Goal: Obtain resource: Download file/media

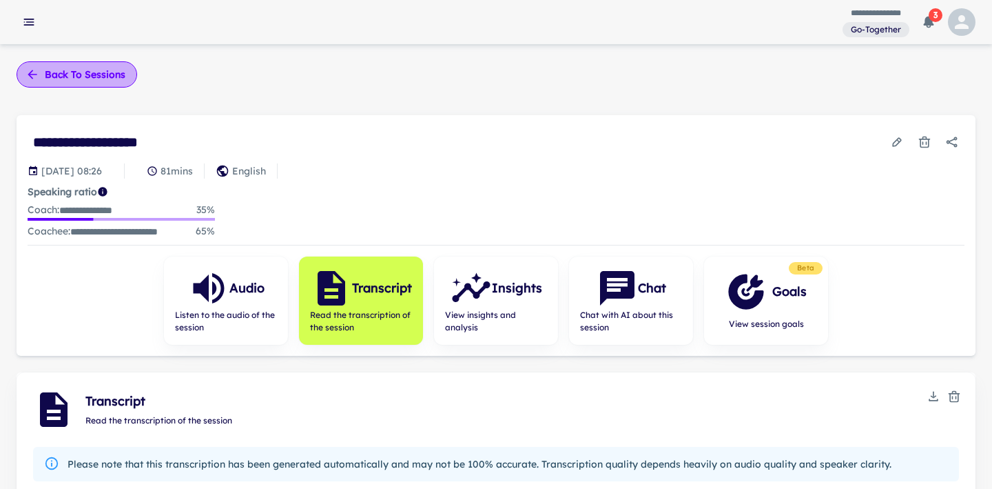
click at [63, 76] on button "Back to sessions" at bounding box center [77, 74] width 121 height 26
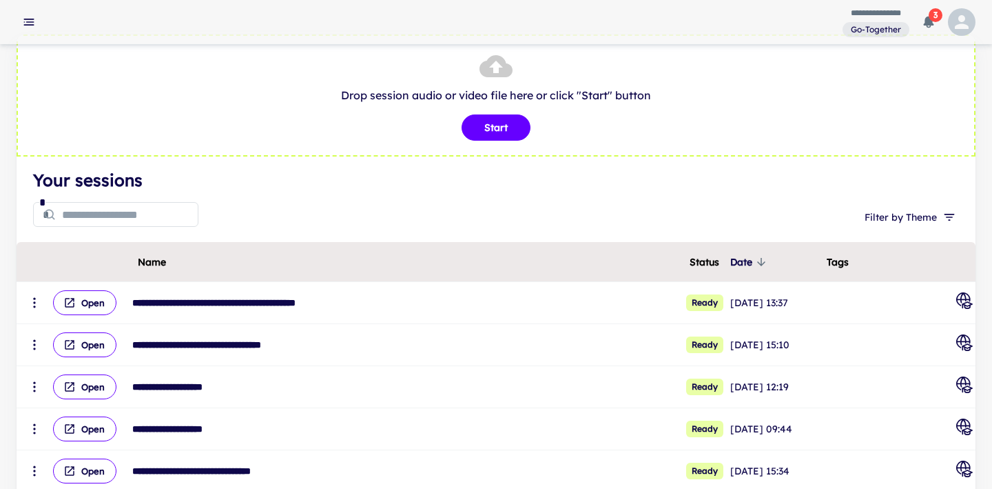
scroll to position [39, 0]
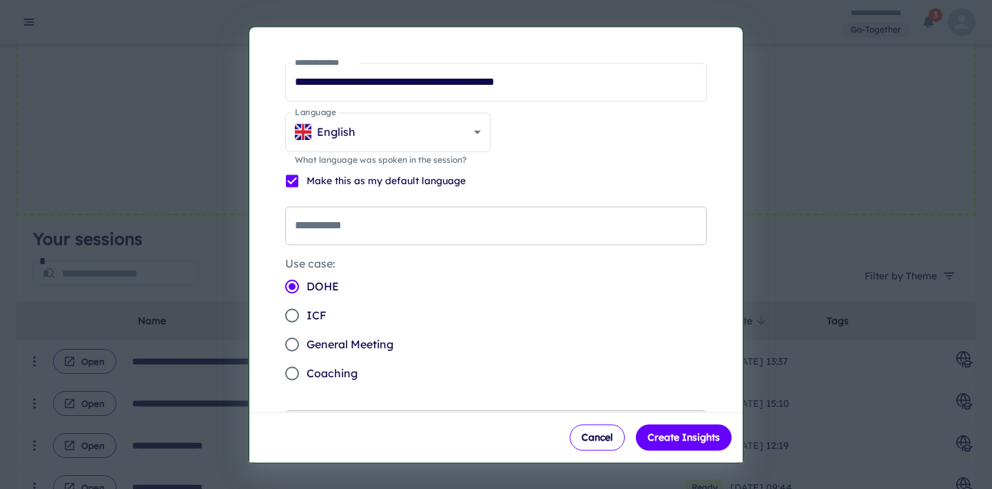
click at [571, 234] on input "**********" at bounding box center [496, 225] width 422 height 39
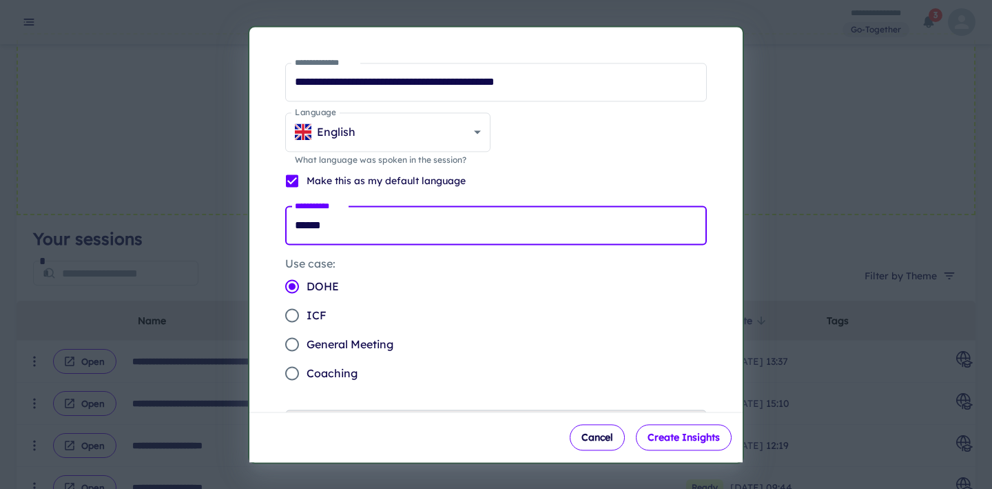
type input "******"
click at [674, 439] on button "Create Insights" at bounding box center [684, 437] width 96 height 26
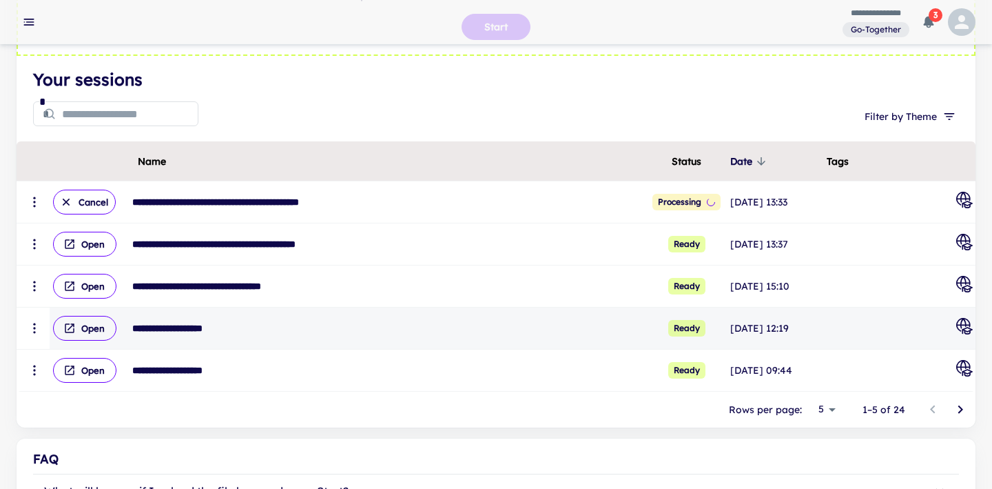
scroll to position [141, 0]
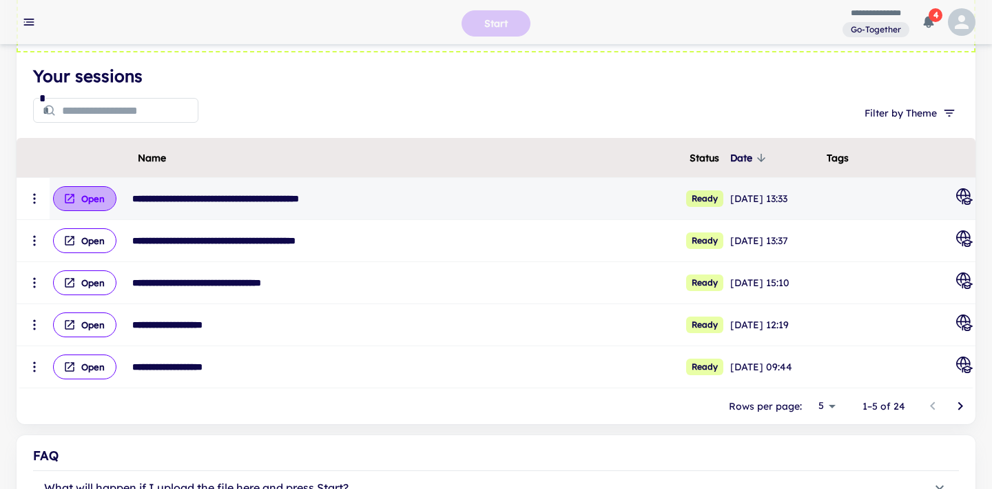
click at [89, 201] on button "Open" at bounding box center [84, 198] width 63 height 25
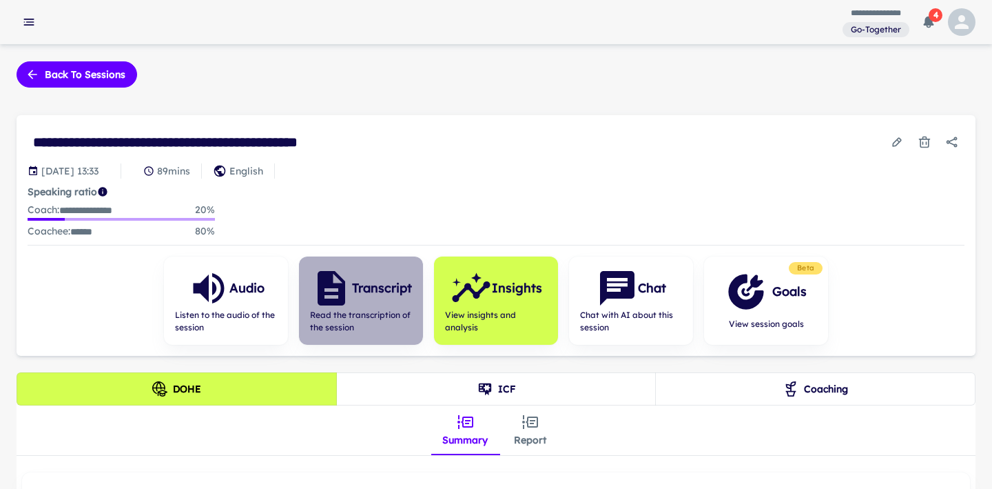
click at [374, 311] on span "Read the transcription of the session" at bounding box center [361, 321] width 102 height 25
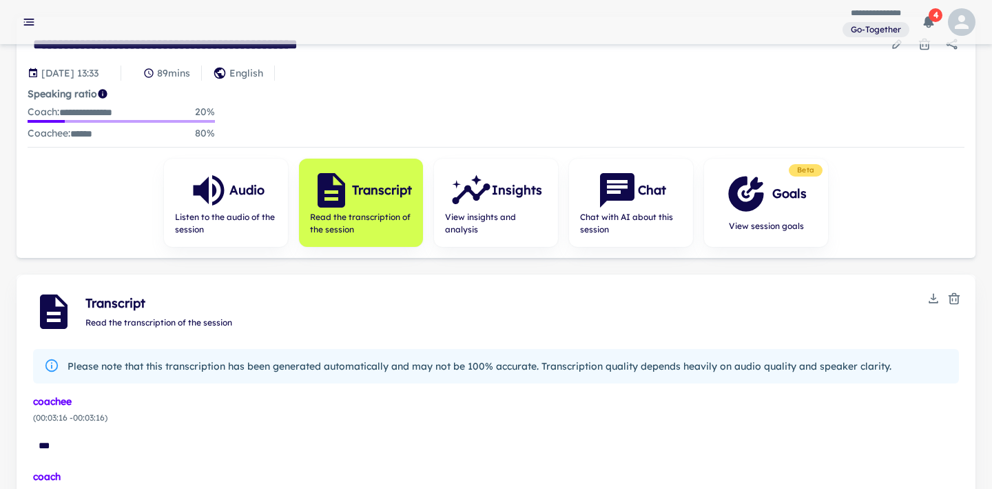
scroll to position [99, 0]
click at [939, 296] on icon "Download" at bounding box center [934, 298] width 14 height 14
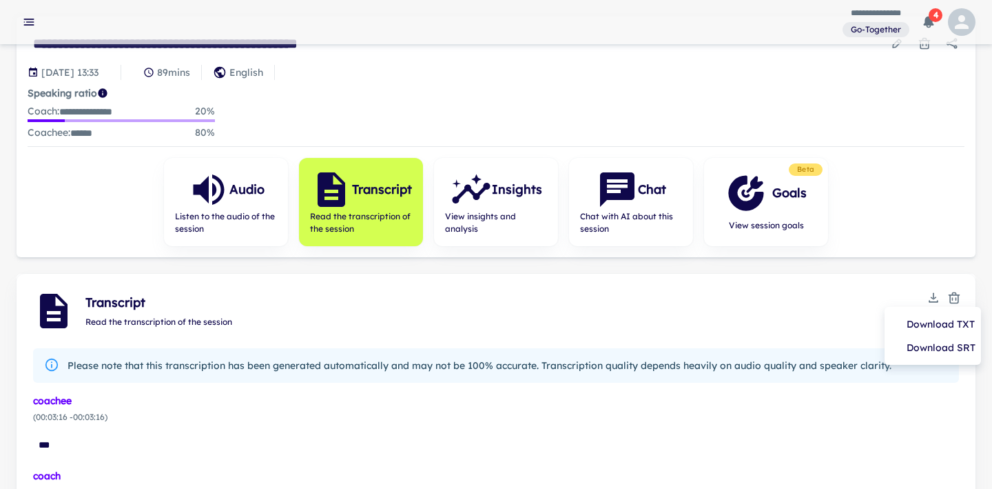
click at [933, 327] on li "Download TXT" at bounding box center [932, 323] width 85 height 23
